Goal: Task Accomplishment & Management: Manage account settings

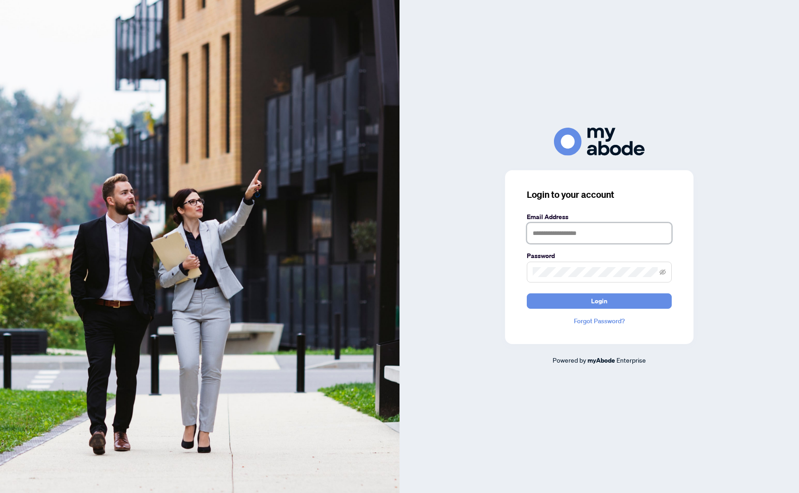
click at [547, 233] on input "text" at bounding box center [599, 233] width 145 height 21
click at [565, 236] on input "text" at bounding box center [599, 233] width 145 height 21
click at [527, 294] on button "Login" at bounding box center [599, 301] width 145 height 15
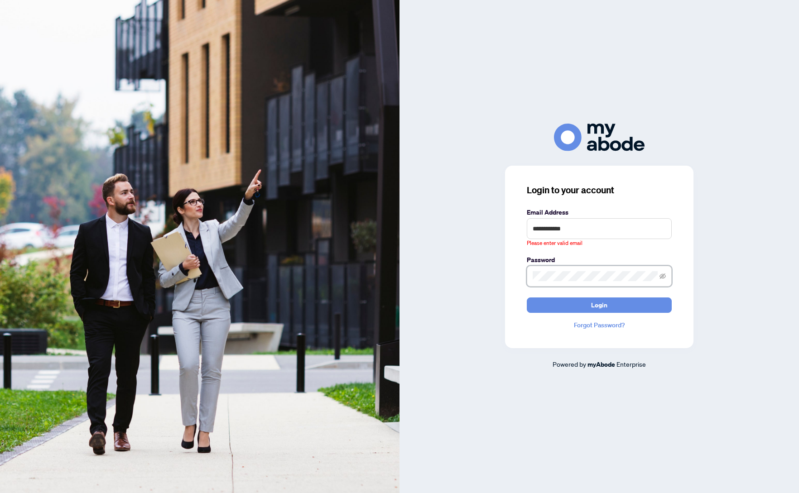
click at [527, 298] on button "Login" at bounding box center [599, 305] width 145 height 15
click at [580, 228] on input "**********" at bounding box center [599, 228] width 145 height 21
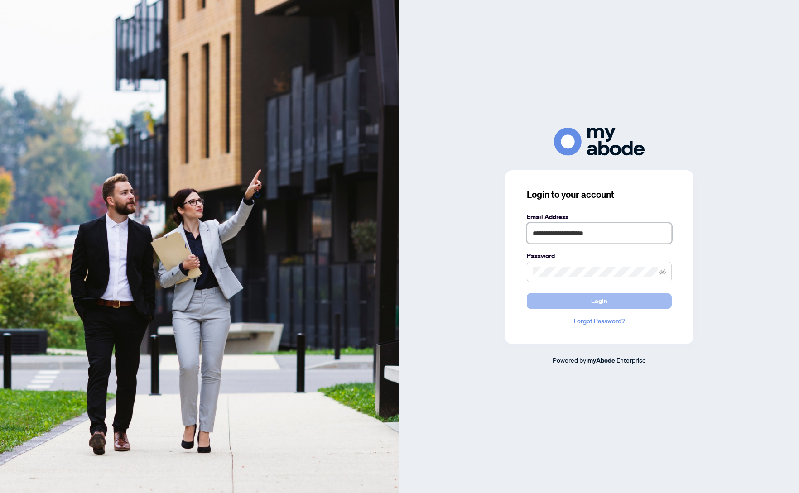
type input "**********"
click at [597, 301] on span "Login" at bounding box center [599, 301] width 16 height 14
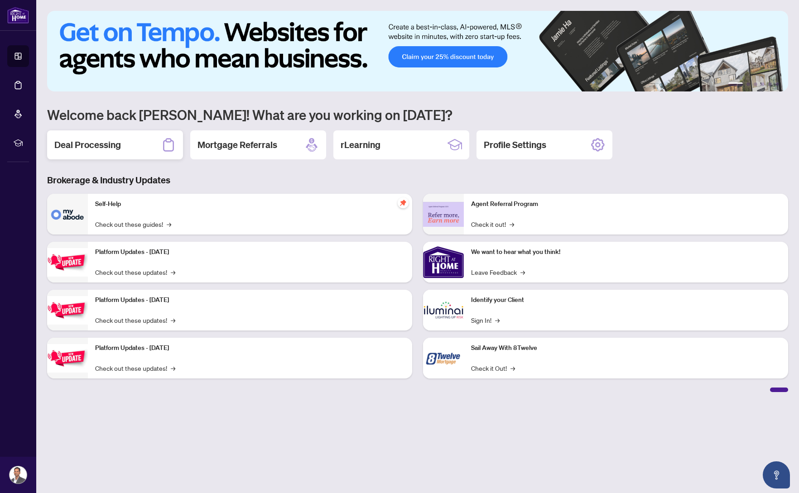
click at [124, 148] on div "Deal Processing" at bounding box center [115, 144] width 136 height 29
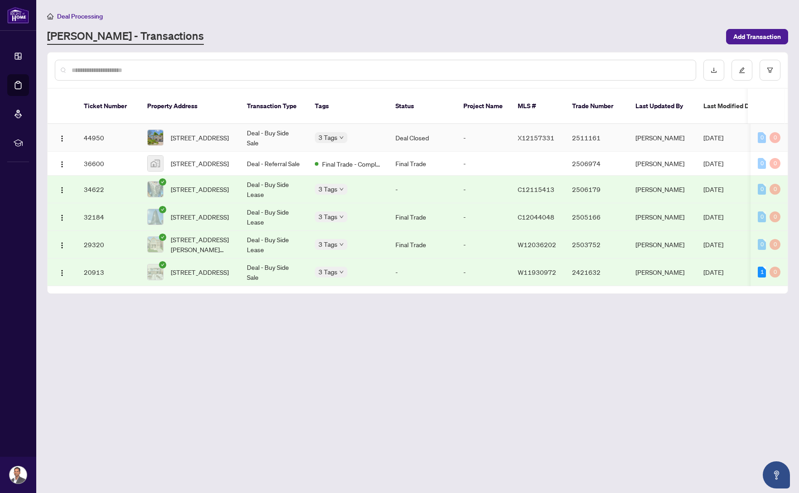
click at [102, 125] on td "44950" at bounding box center [108, 138] width 63 height 28
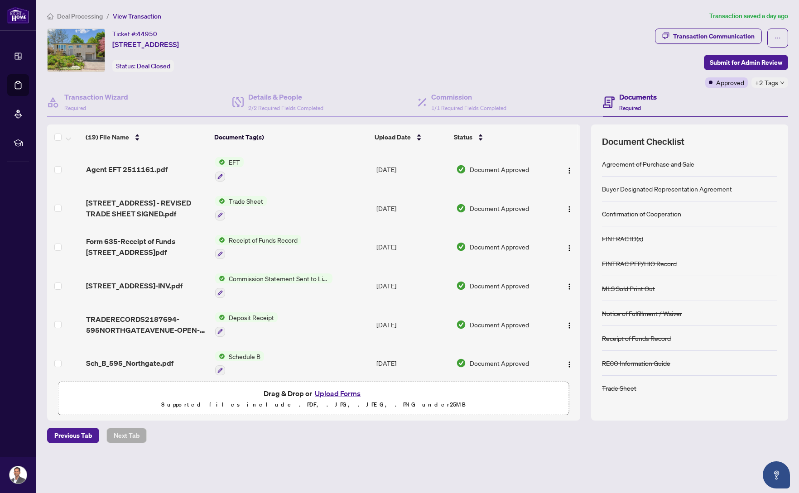
click at [254, 162] on td "EFT" at bounding box center [292, 169] width 161 height 39
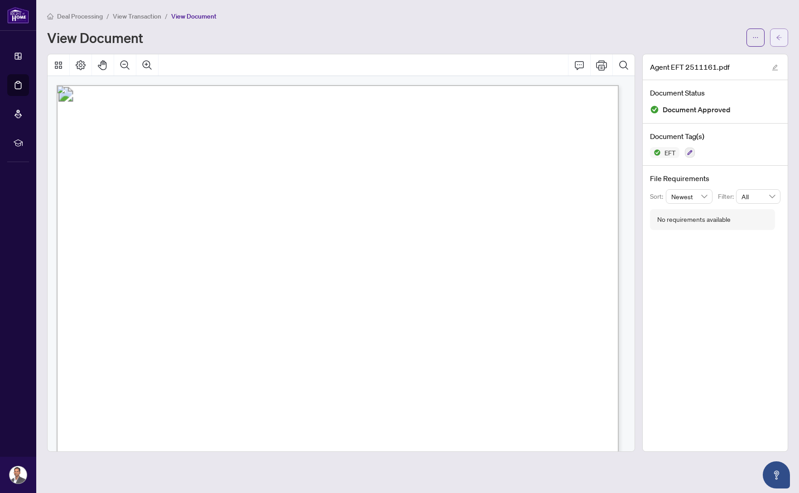
click at [775, 30] on button "button" at bounding box center [779, 38] width 18 height 18
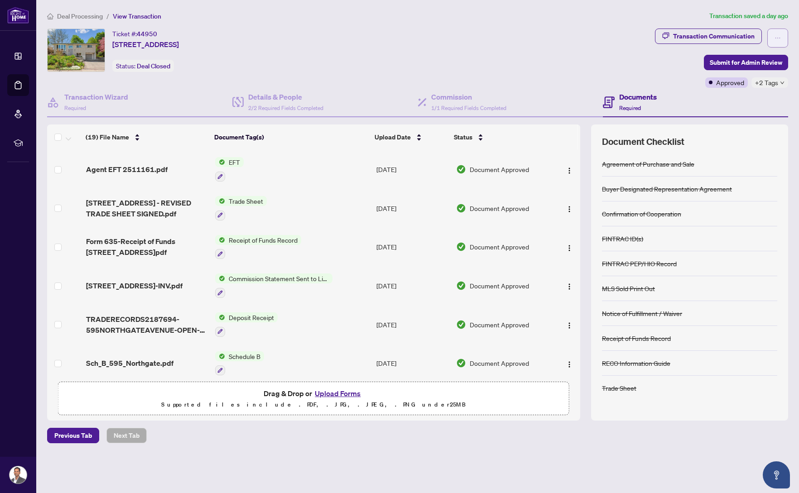
click at [774, 33] on button "button" at bounding box center [778, 38] width 21 height 19
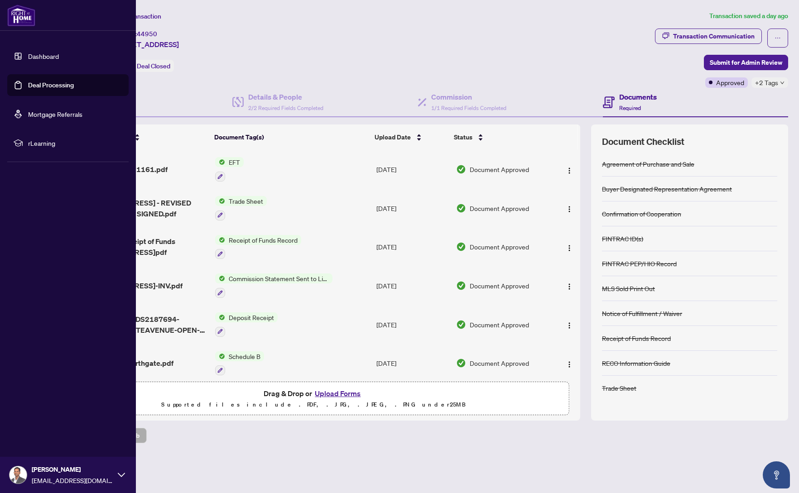
click at [14, 475] on img at bounding box center [18, 475] width 17 height 17
click at [39, 421] on span "Logout" at bounding box center [36, 421] width 20 height 14
